Goal: Download file/media

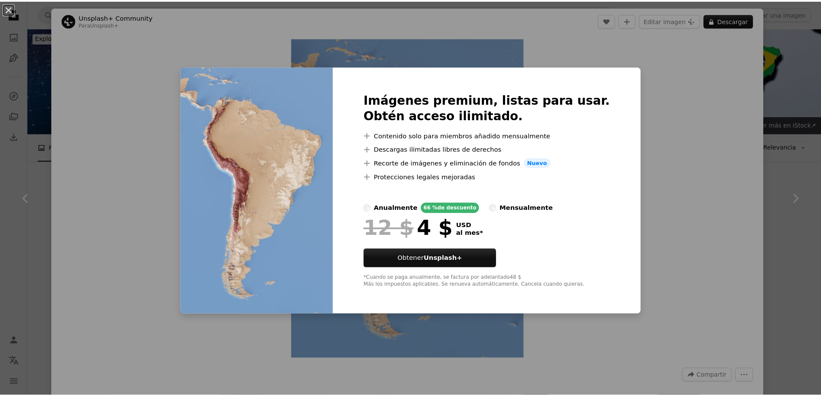
scroll to position [1164, 0]
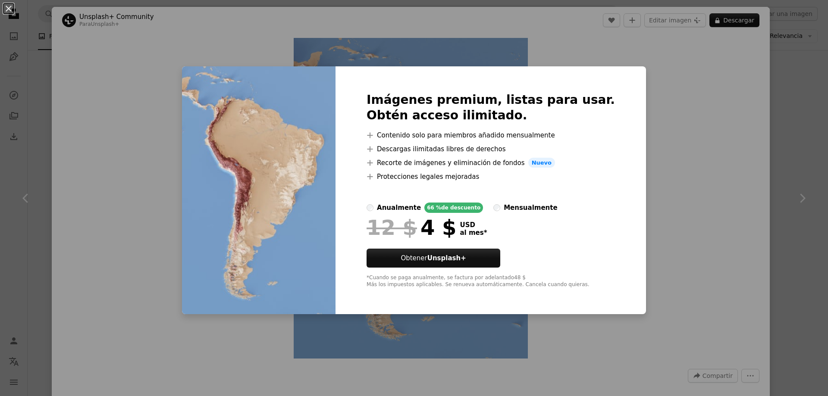
click at [627, 121] on div "An X shape Imágenes premium, listas para usar. Obtén acceso ilimitado. A plus s…" at bounding box center [414, 198] width 828 height 396
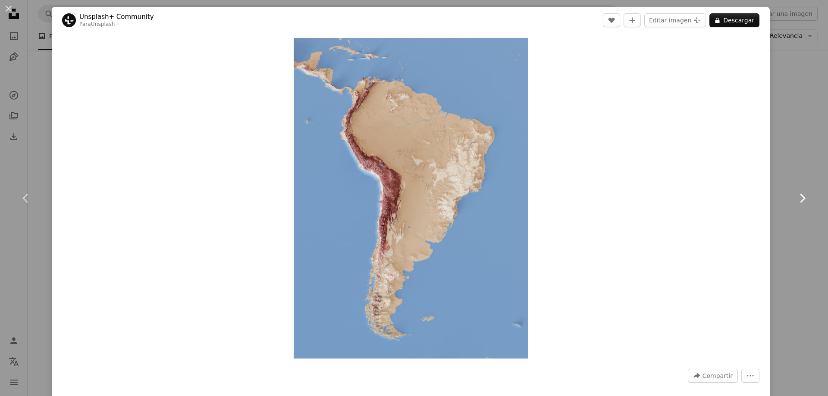
click at [809, 164] on link "Chevron right" at bounding box center [802, 198] width 52 height 83
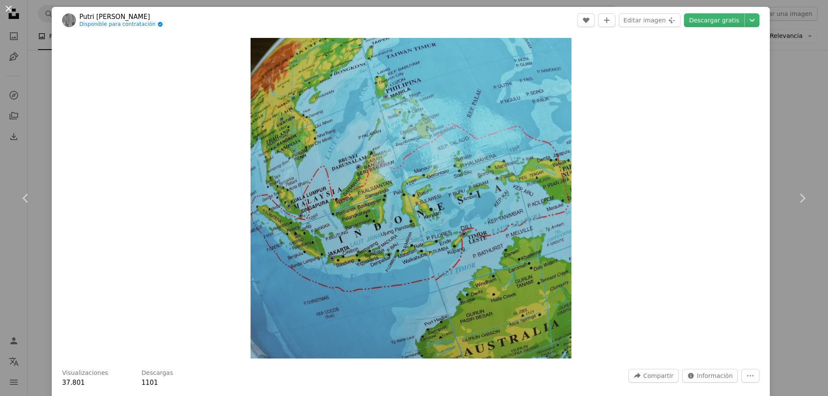
click at [6, 10] on button "An X shape" at bounding box center [8, 8] width 10 height 10
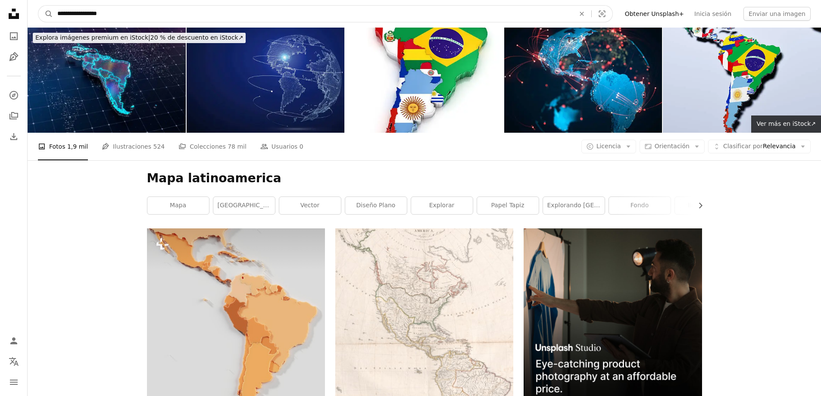
click at [150, 13] on input "**********" at bounding box center [312, 14] width 519 height 16
drag, startPoint x: 74, startPoint y: 14, endPoint x: 0, endPoint y: 10, distance: 74.2
type input "**********"
click button "A magnifying glass" at bounding box center [45, 14] width 15 height 16
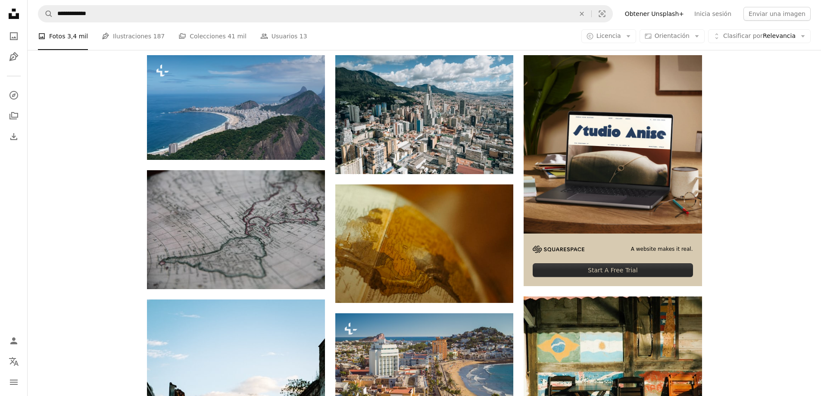
scroll to position [216, 0]
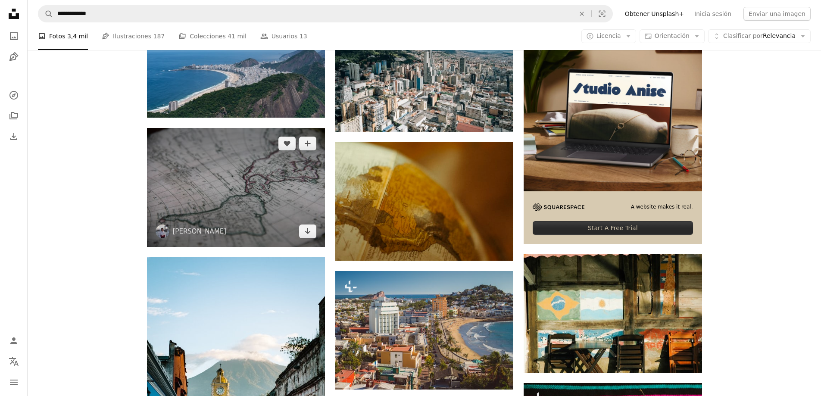
click at [307, 194] on img at bounding box center [236, 187] width 178 height 119
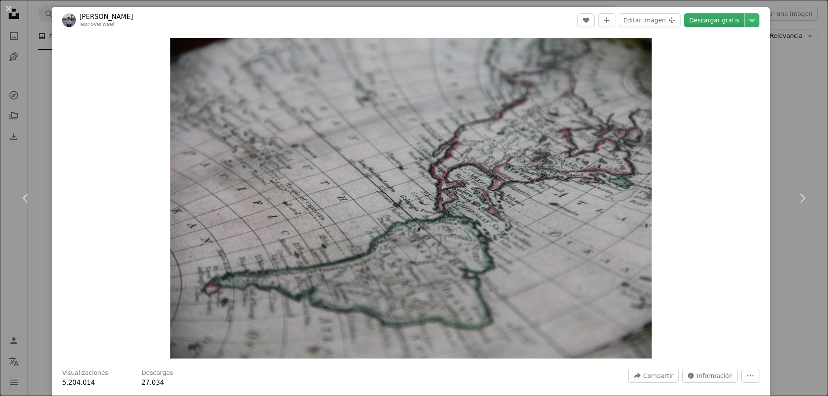
click at [697, 22] on link "Descargar gratis" at bounding box center [714, 20] width 60 height 14
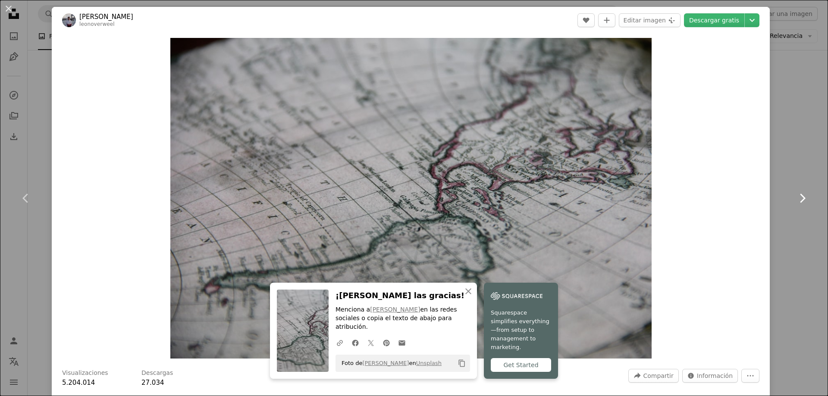
click at [780, 215] on link "Chevron right" at bounding box center [802, 198] width 52 height 83
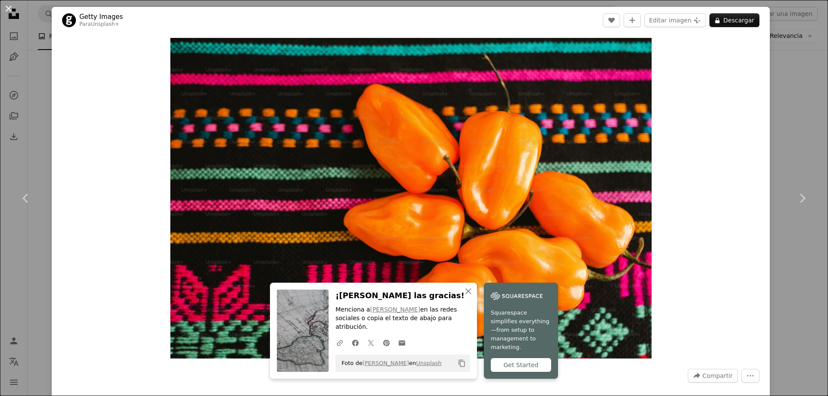
click at [8, 7] on button "An X shape" at bounding box center [8, 8] width 10 height 10
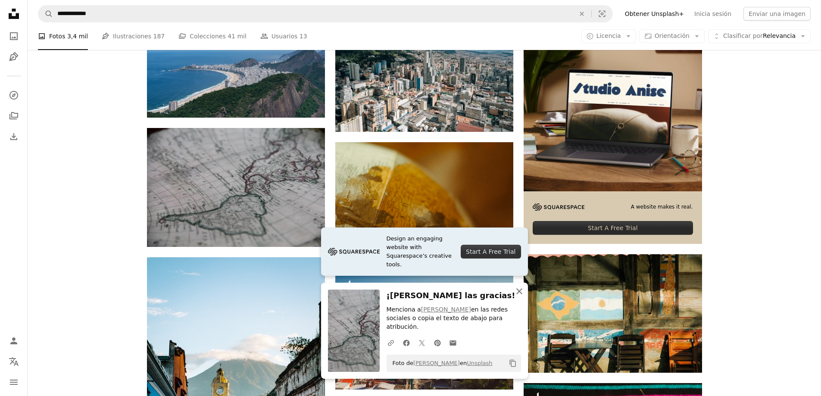
click at [516, 297] on icon "An X shape" at bounding box center [519, 291] width 10 height 10
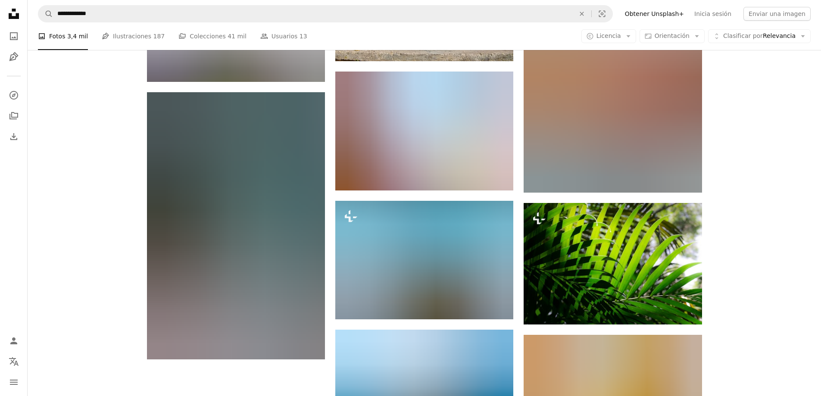
scroll to position [948, 0]
